Goal: Task Accomplishment & Management: Manage account settings

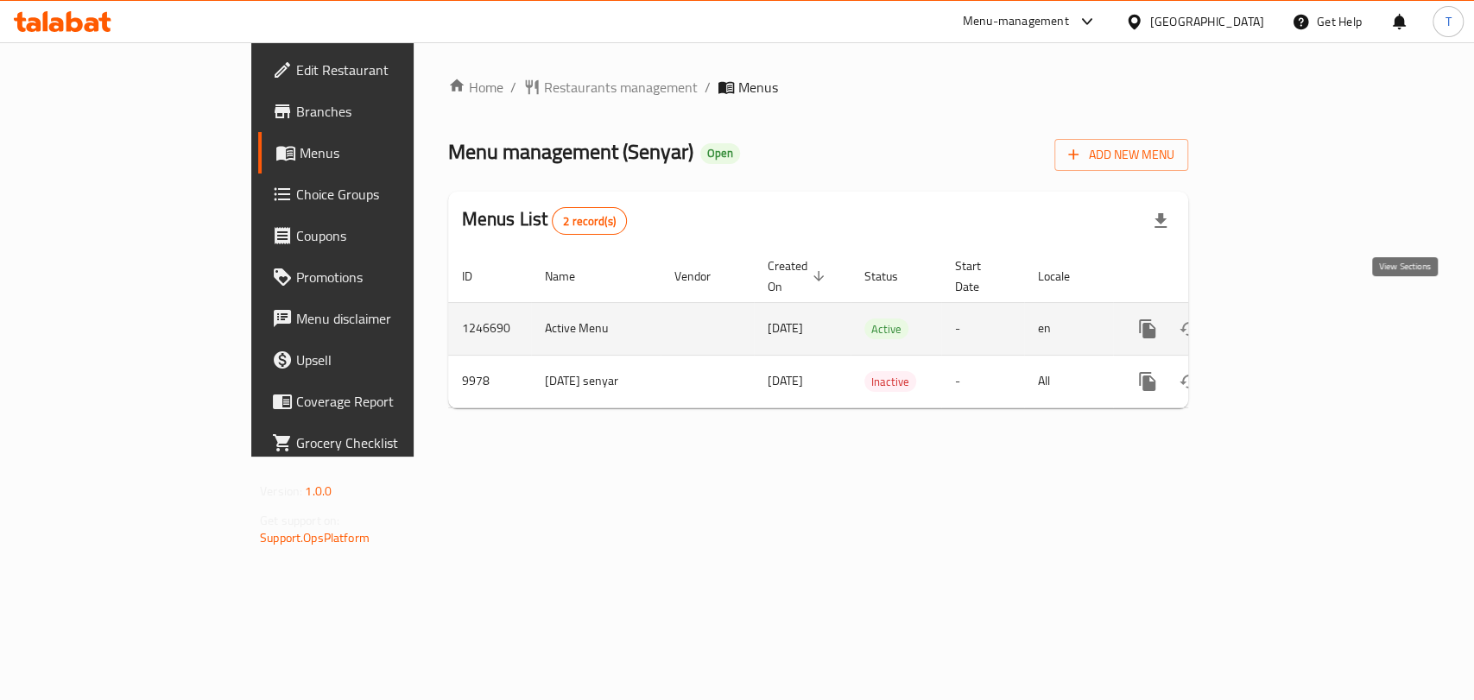
click at [1282, 319] on icon "enhanced table" at bounding box center [1271, 329] width 21 height 21
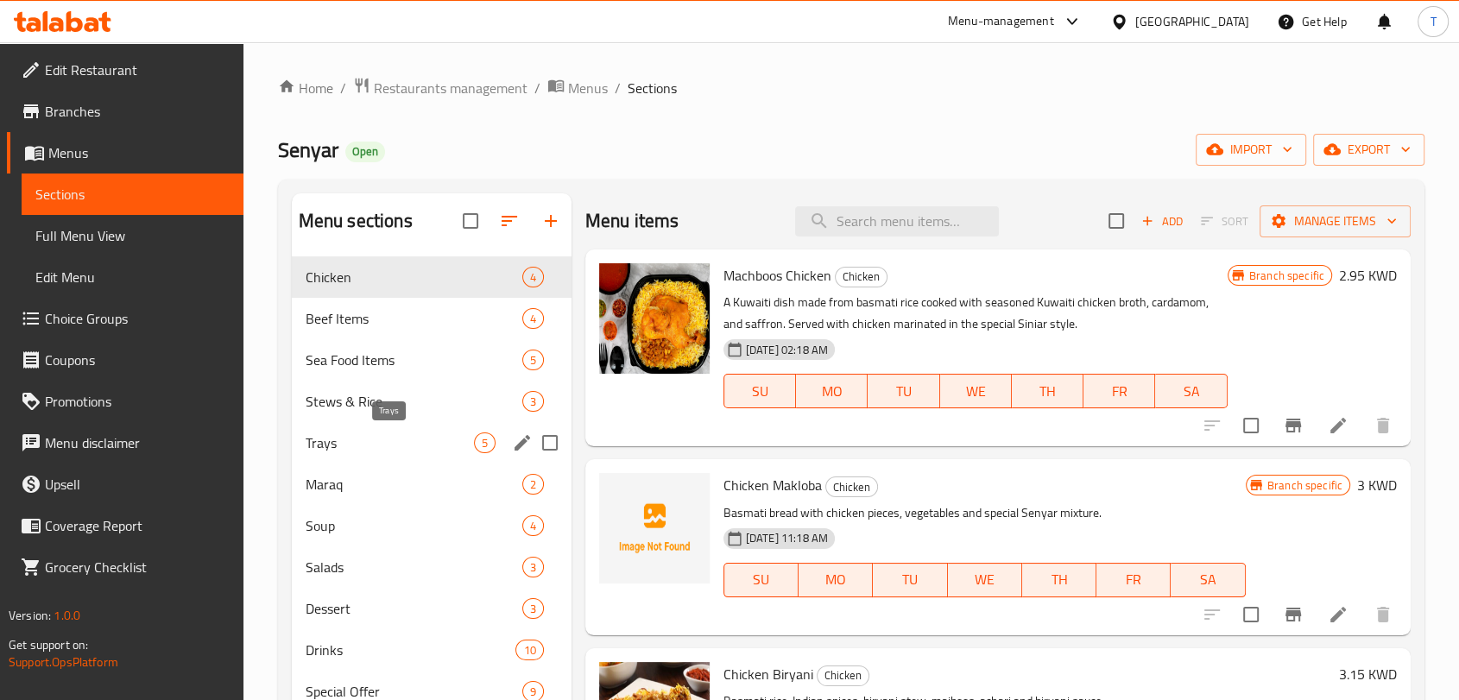
click at [387, 449] on span "Trays" at bounding box center [390, 443] width 168 height 21
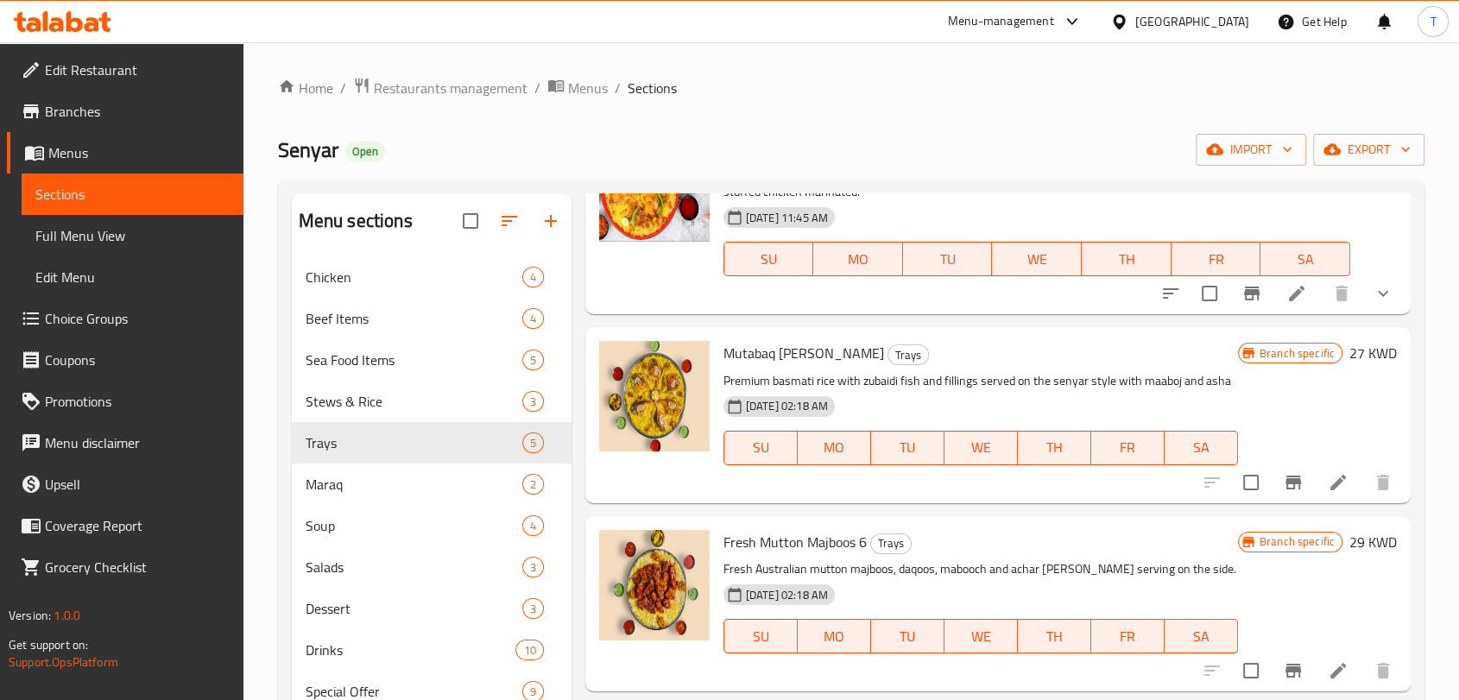
scroll to position [131, 0]
click at [1328, 494] on icon at bounding box center [1338, 483] width 21 height 21
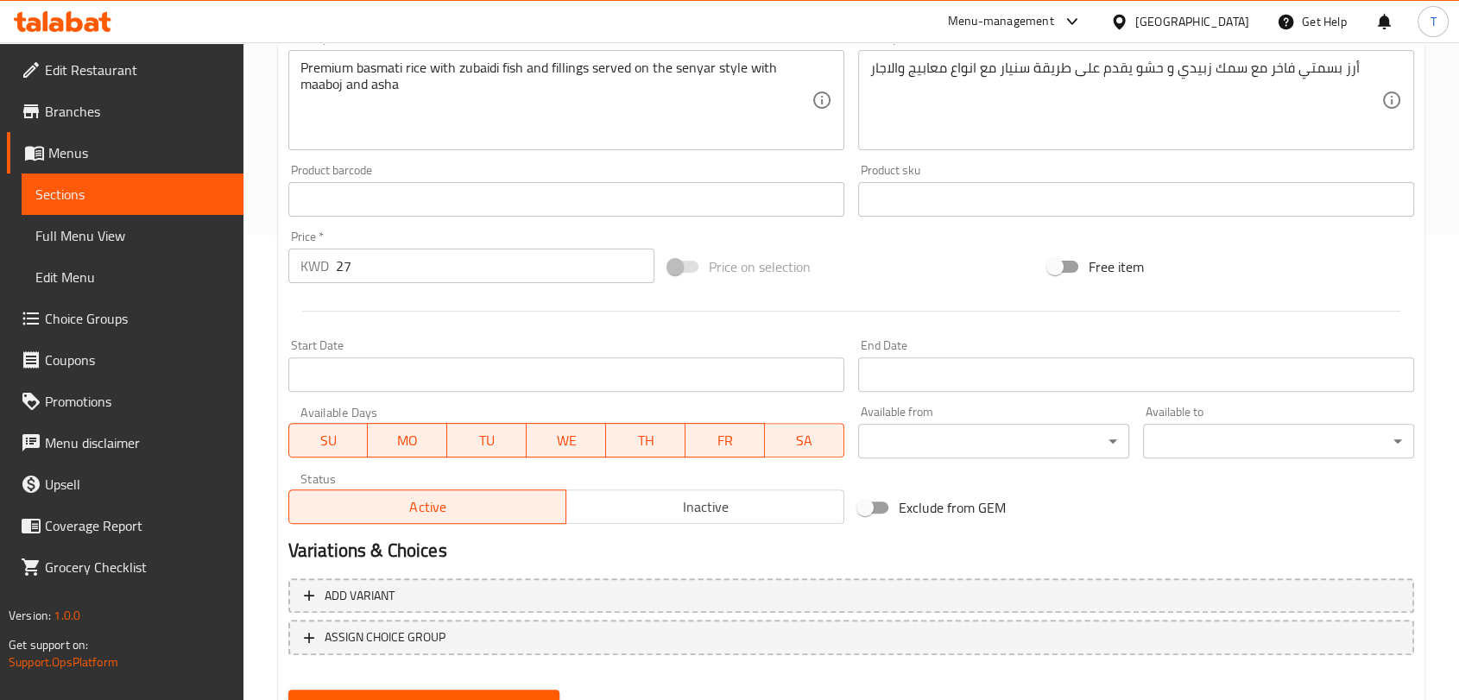
scroll to position [535, 0]
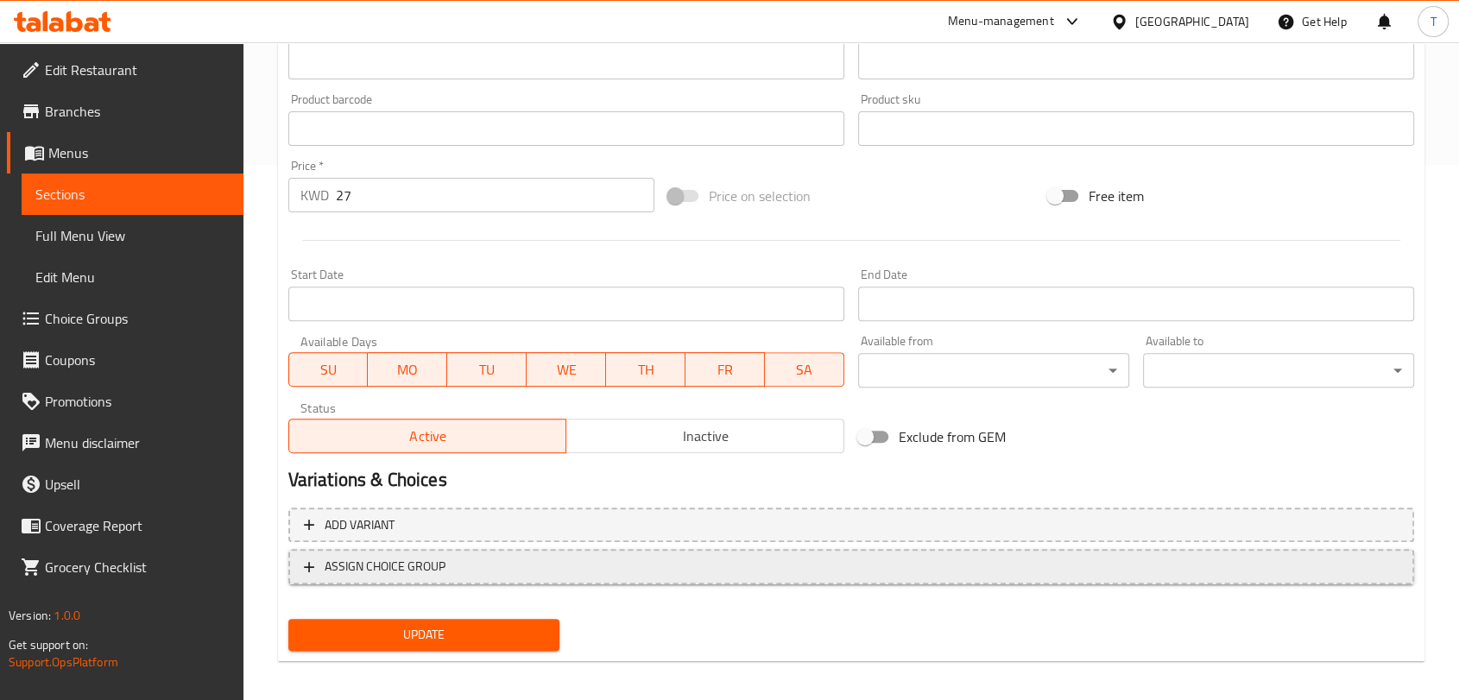
click at [465, 570] on span "ASSIGN CHOICE GROUP" at bounding box center [851, 567] width 1095 height 22
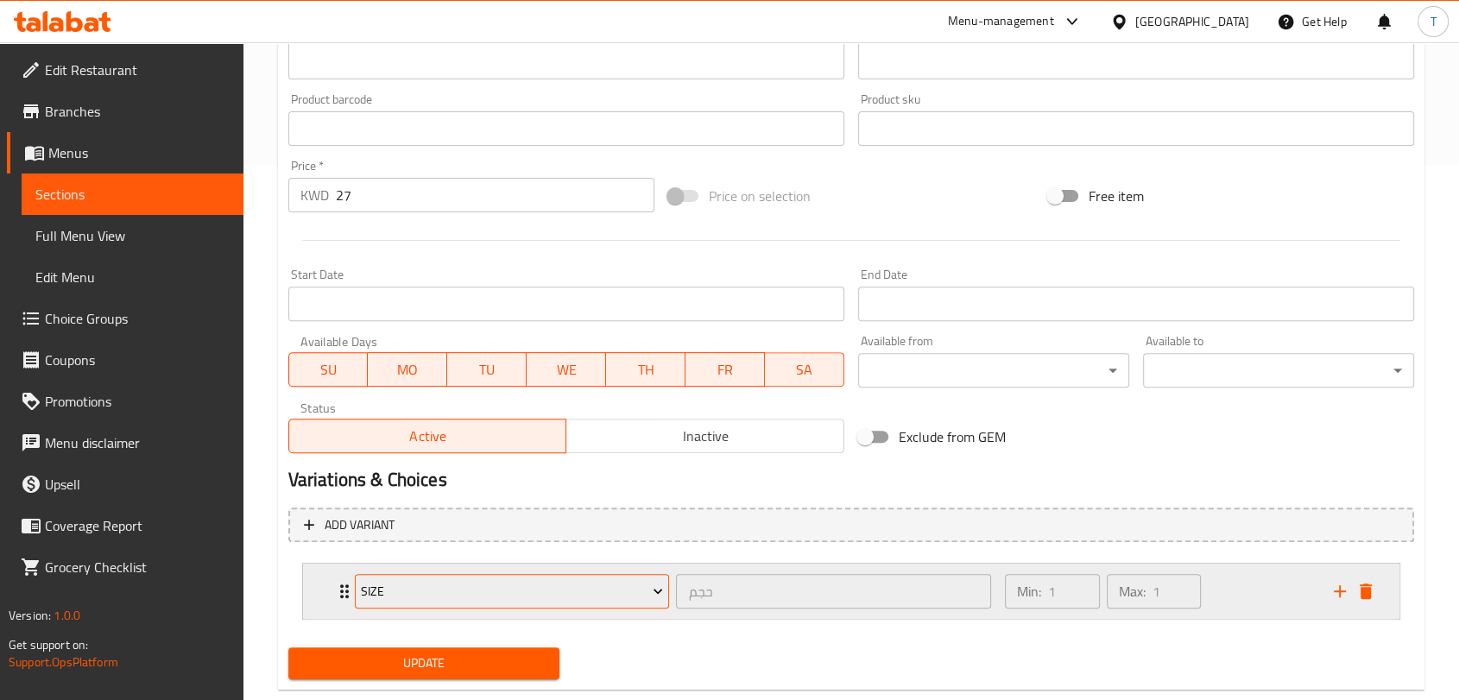
click at [511, 600] on span "Size" at bounding box center [512, 592] width 302 height 22
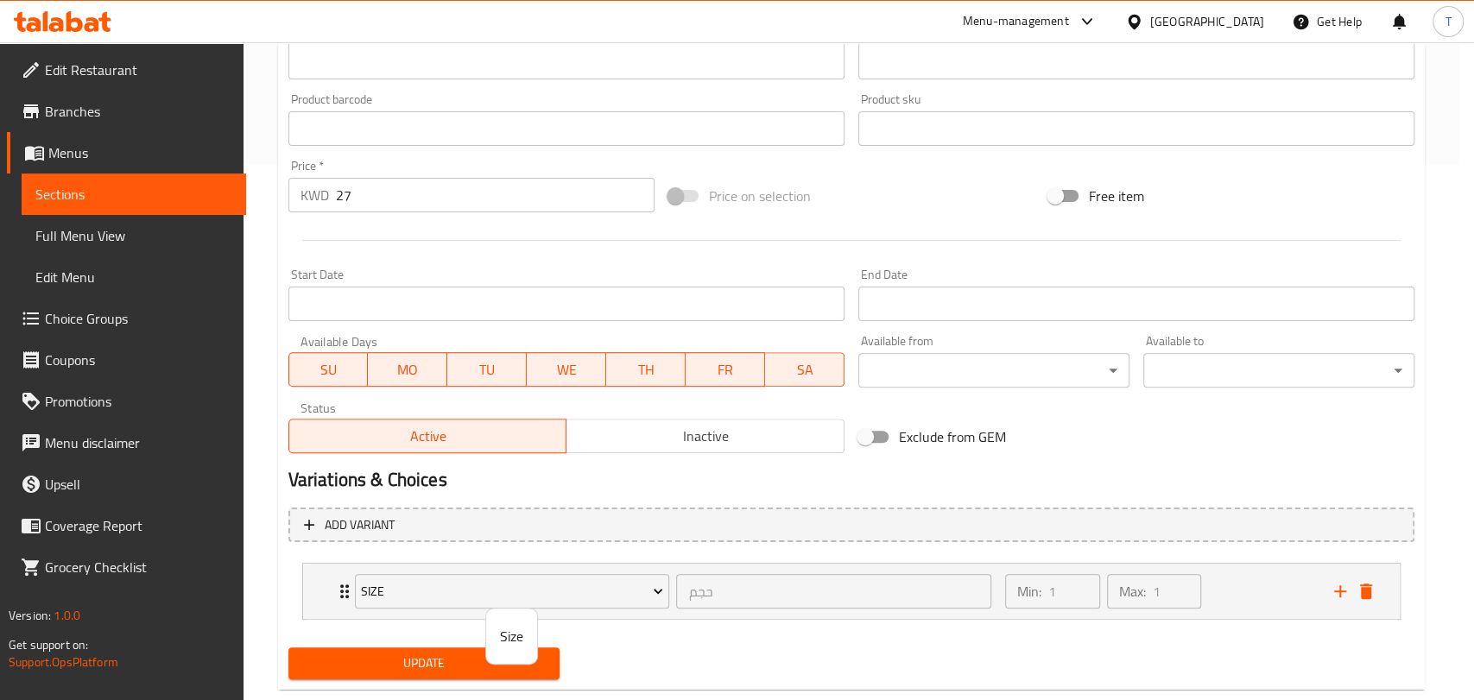
click at [512, 633] on span "Size" at bounding box center [511, 636] width 23 height 21
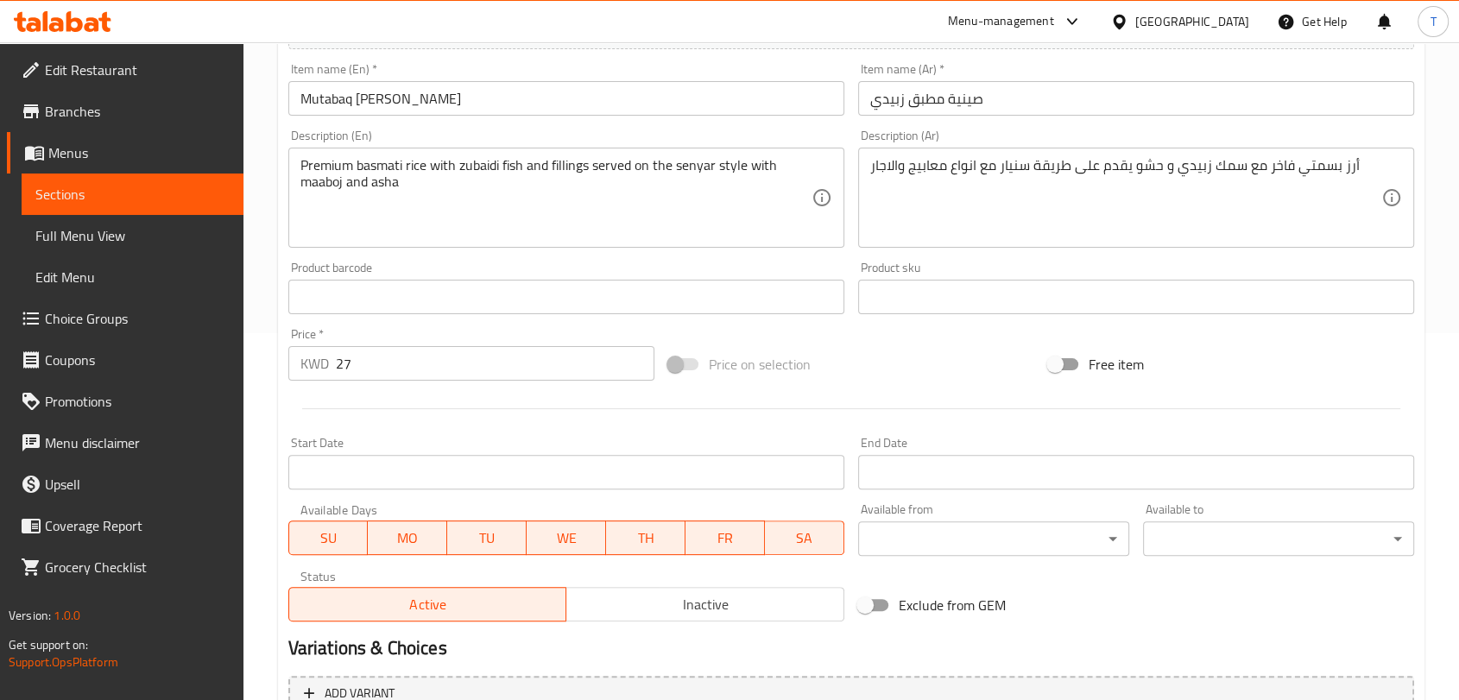
scroll to position [366, 0]
click at [385, 364] on input "27" at bounding box center [495, 364] width 319 height 35
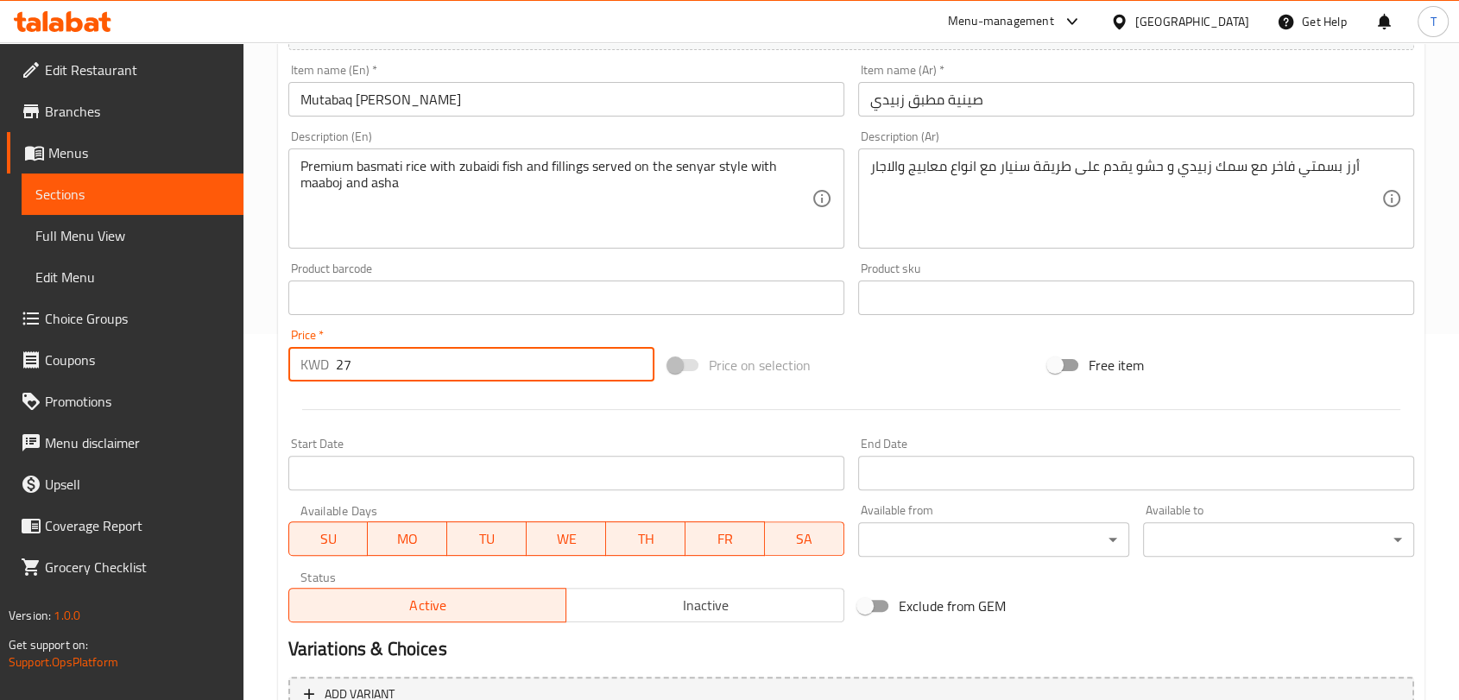
click at [385, 364] on input "27" at bounding box center [495, 364] width 319 height 35
type input "2"
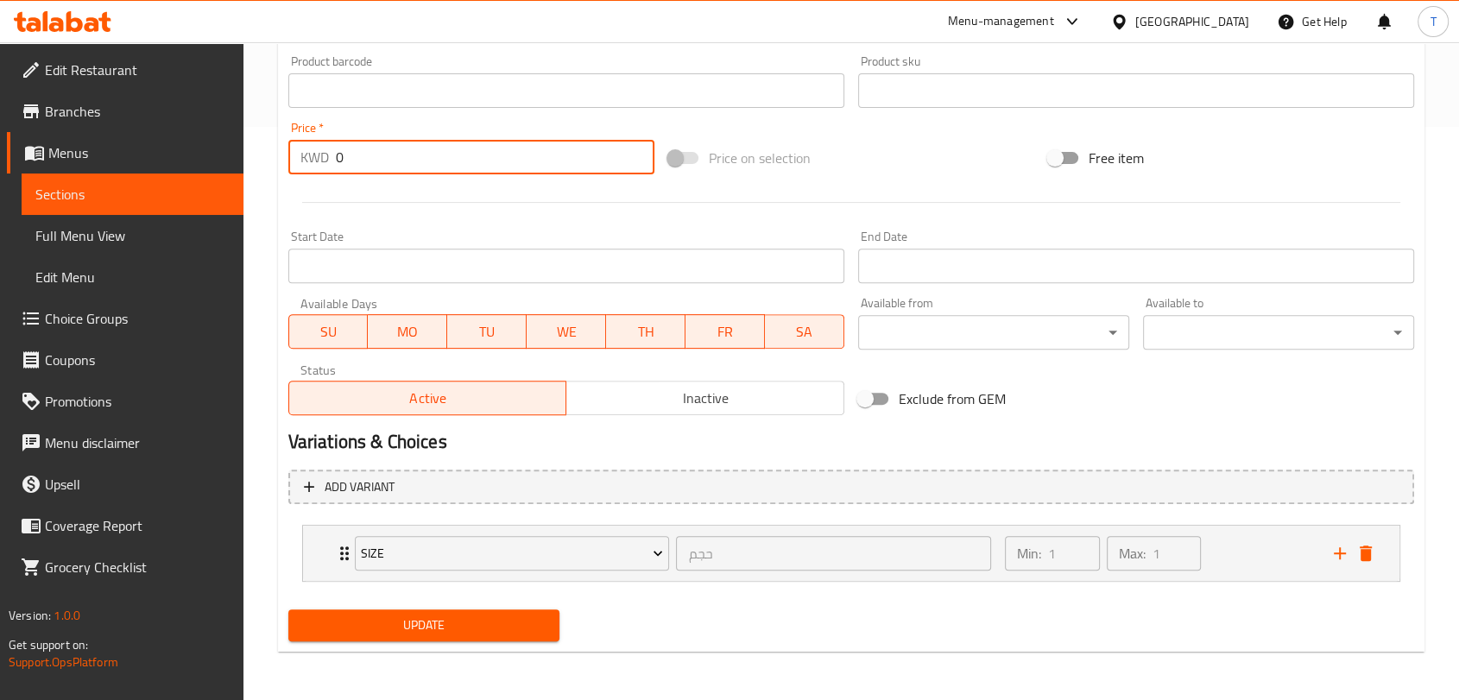
type input "0"
click at [393, 618] on span "Update" at bounding box center [423, 626] width 243 height 22
click at [427, 157] on input "0" at bounding box center [495, 157] width 319 height 35
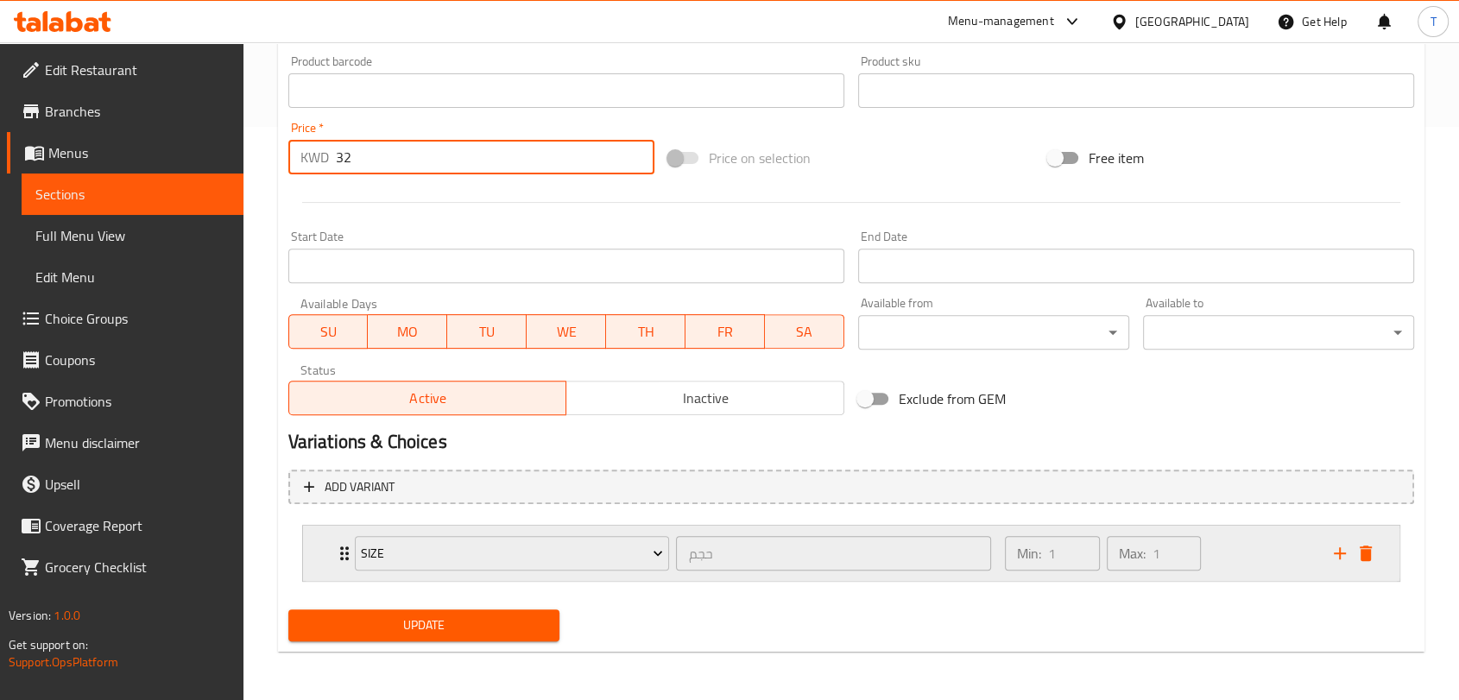
click at [1372, 558] on icon "delete" at bounding box center [1366, 553] width 21 height 21
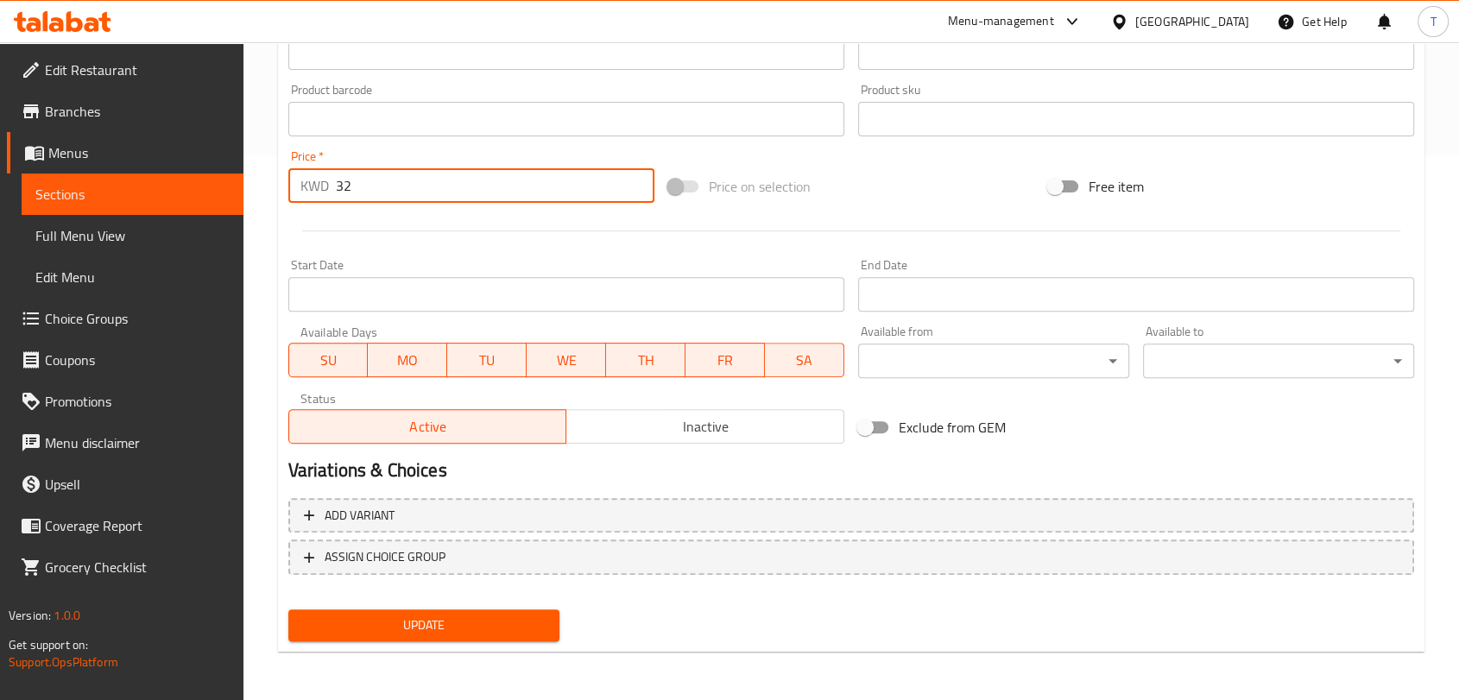
scroll to position [545, 0]
type input "32"
click at [502, 623] on span "Update" at bounding box center [423, 626] width 243 height 22
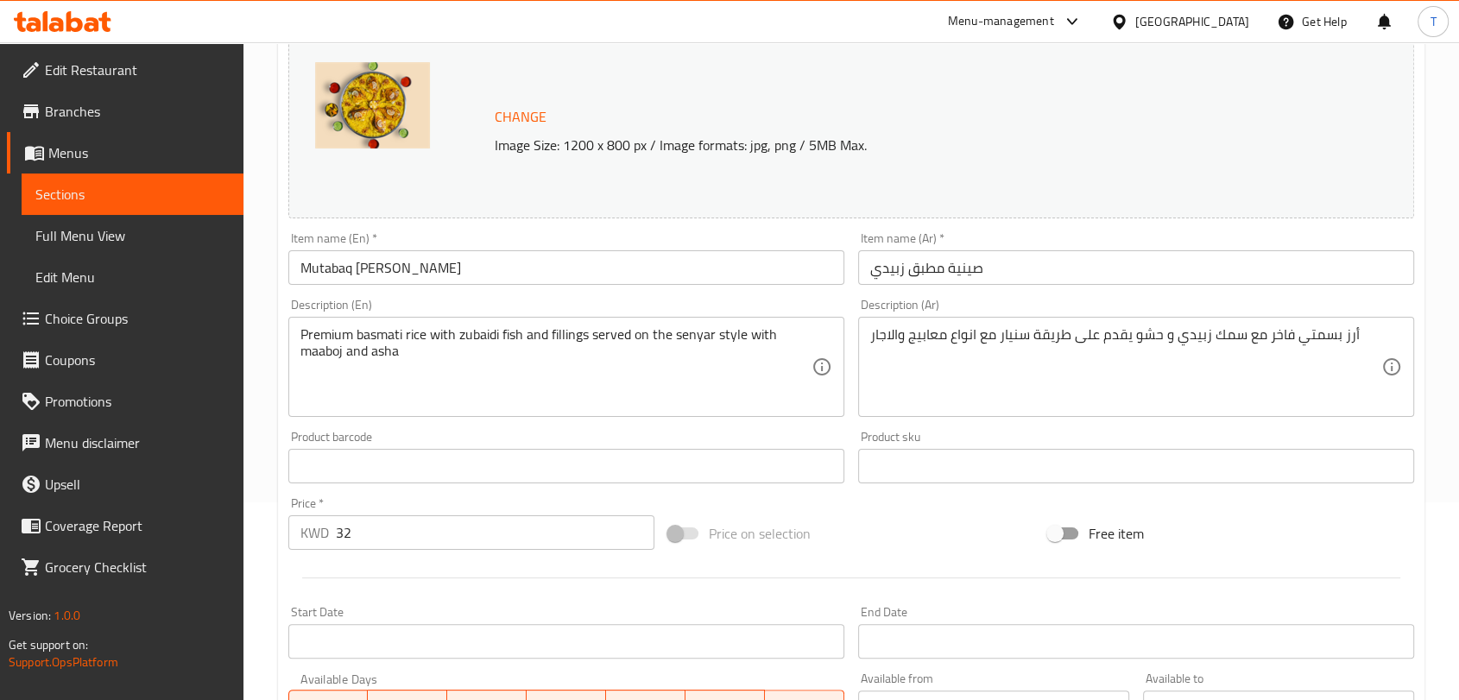
scroll to position [201, 0]
